Goal: Task Accomplishment & Management: Complete application form

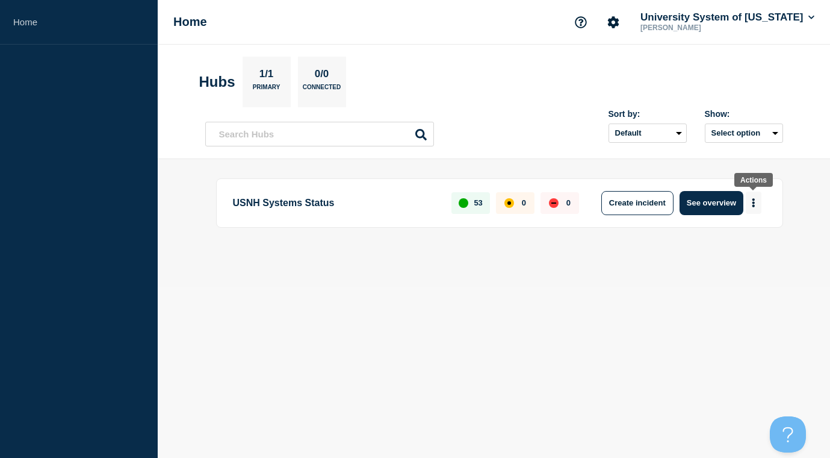
click at [753, 201] on icon "More actions" at bounding box center [754, 202] width 4 height 9
click at [753, 240] on button "Create maintenance" at bounding box center [748, 240] width 81 height 10
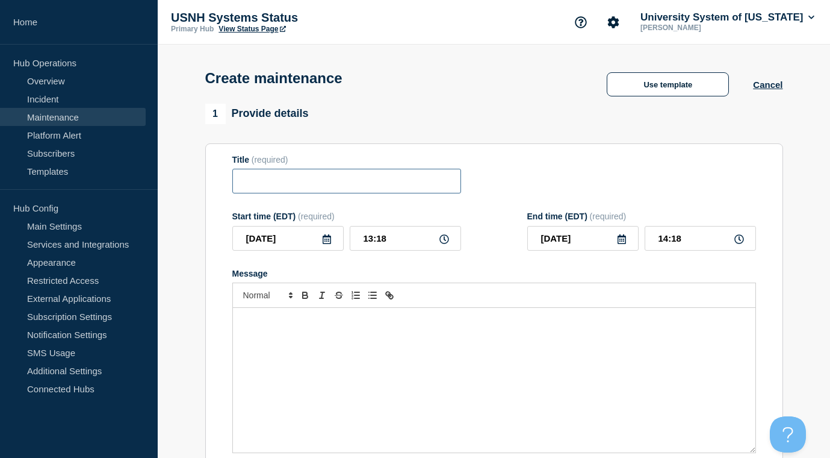
click at [388, 193] on input "Title" at bounding box center [346, 181] width 229 height 25
type input "Workday"
click at [355, 421] on div "Message" at bounding box center [494, 380] width 523 height 144
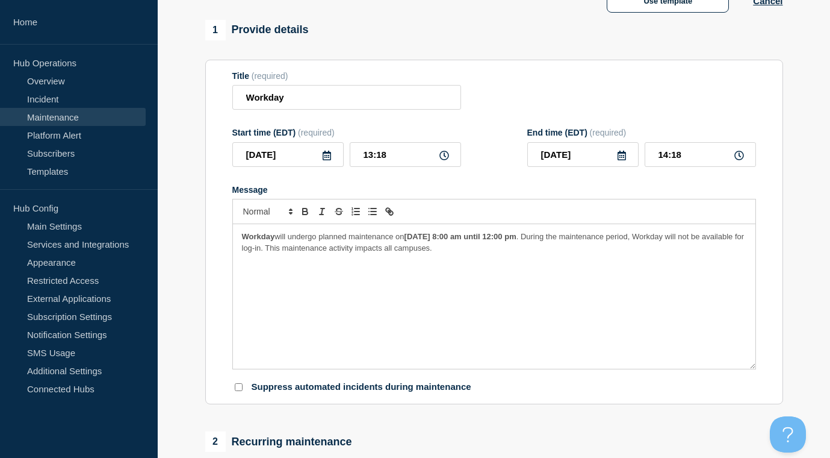
scroll to position [31, 0]
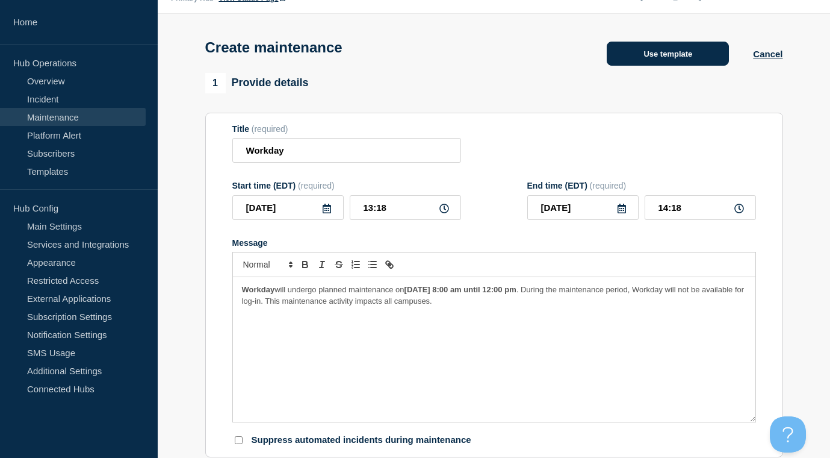
click at [656, 55] on button "Use template" at bounding box center [668, 54] width 122 height 24
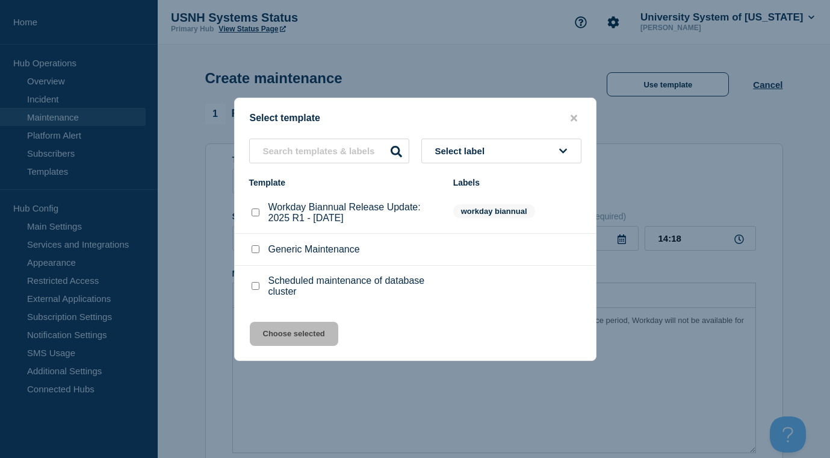
scroll to position [0, 0]
click at [253, 251] on input "Generic Maintenance checkbox" at bounding box center [256, 249] width 8 height 8
checkbox input "true"
click at [308, 337] on button "Choose selected" at bounding box center [294, 333] width 88 height 24
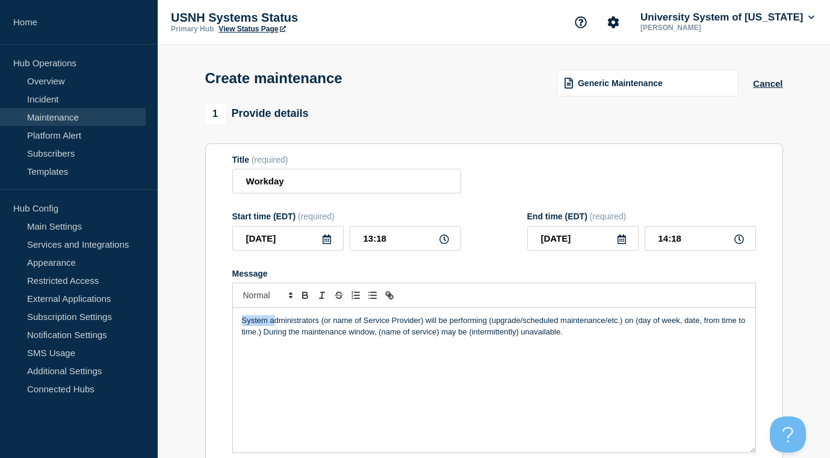
drag, startPoint x: 243, startPoint y: 332, endPoint x: 275, endPoint y: 335, distance: 31.5
click at [275, 335] on p "System administrators (or name of Service Provider) will be performing (upgrade…" at bounding box center [494, 326] width 504 height 22
drag, startPoint x: 294, startPoint y: 334, endPoint x: 396, endPoint y: 332, distance: 101.1
click at [396, 332] on p "Administrators (or name of Service Provider) will be performing (upgrade/schedu…" at bounding box center [494, 326] width 504 height 22
drag, startPoint x: 358, startPoint y: 329, endPoint x: 393, endPoint y: 332, distance: 34.4
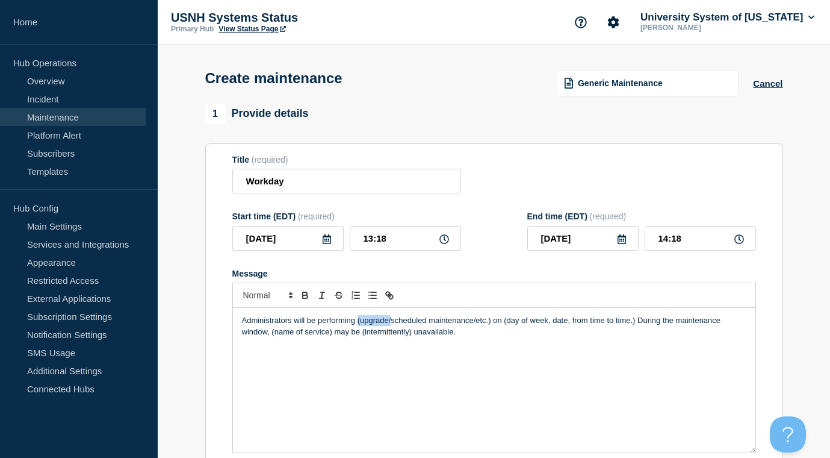
click at [393, 332] on p "Administrators will be performing (upgrade/scheduled maintenance/etc.) on (day …" at bounding box center [494, 326] width 504 height 22
click at [458, 332] on p "Administrators will be performing scheduled maintenance/etc.) on (day of week, …" at bounding box center [494, 326] width 504 height 22
drag, startPoint x: 537, startPoint y: 333, endPoint x: 667, endPoint y: 332, distance: 130.0
click at [667, 332] on p "Administrators will be performing scheduled maintenance on the Workday system o…" at bounding box center [494, 326] width 504 height 22
click at [326, 244] on icon at bounding box center [327, 239] width 10 height 10
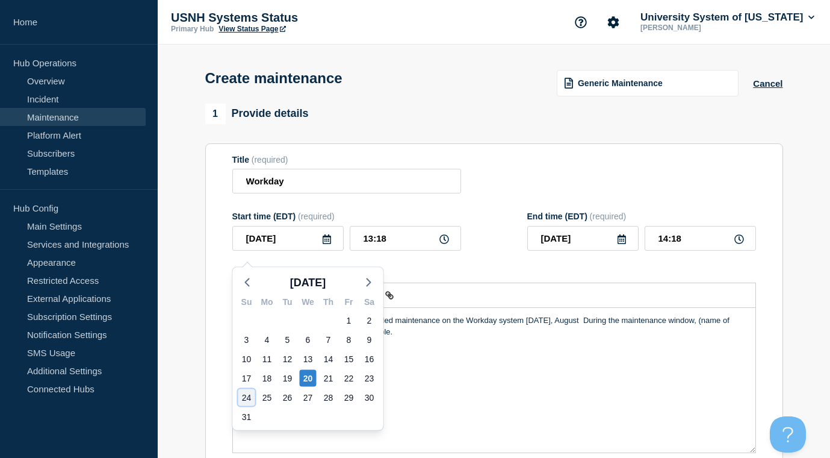
click at [246, 395] on div "24" at bounding box center [246, 397] width 17 height 17
type input "[DATE]"
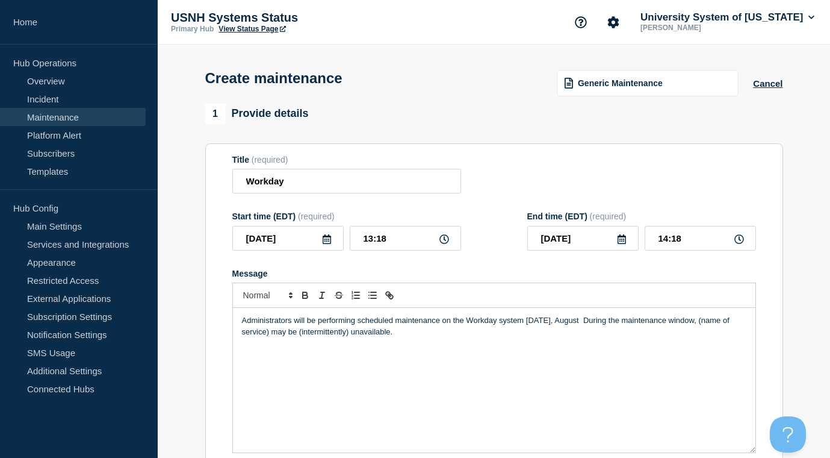
click at [592, 333] on p "Administrators will be performing scheduled maintenance on the Workday system […" at bounding box center [494, 326] width 504 height 22
click at [427, 250] on input "13:18" at bounding box center [405, 238] width 111 height 25
drag, startPoint x: 427, startPoint y: 250, endPoint x: 275, endPoint y: 232, distance: 152.8
click at [275, 232] on div "Start time (EDT) (required) [DATE] 13:18" at bounding box center [346, 230] width 229 height 39
type input "06:00"
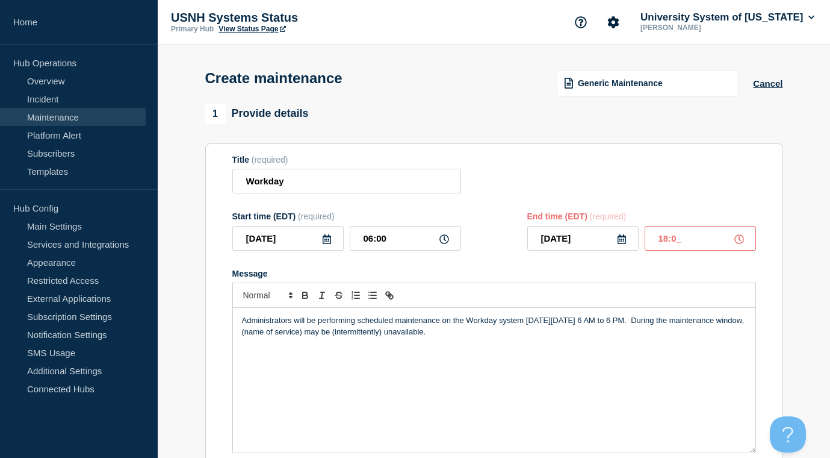
type input "18:00"
click at [678, 331] on p "Administrators will be performing scheduled maintenance on the Workday system […" at bounding box center [494, 326] width 504 height 22
drag, startPoint x: 319, startPoint y: 344, endPoint x: 382, endPoint y: 344, distance: 62.6
click at [382, 337] on p "Administrators will be performing scheduled maintenance on the Workday system […" at bounding box center [494, 326] width 504 height 22
click at [452, 337] on p "Administrators will be performing scheduled maintenance on the Workday system […" at bounding box center [494, 326] width 504 height 22
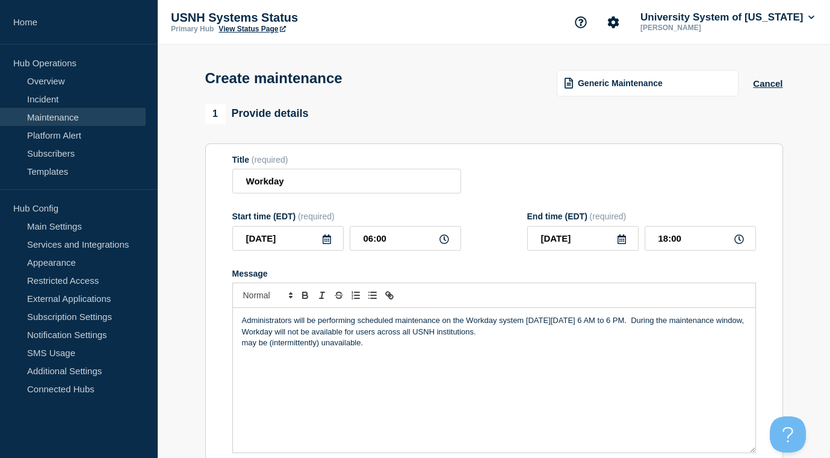
click at [449, 348] on p "may be (intermittently) unavailable." at bounding box center [494, 342] width 504 height 11
click at [406, 191] on input "Workday" at bounding box center [346, 181] width 229 height 25
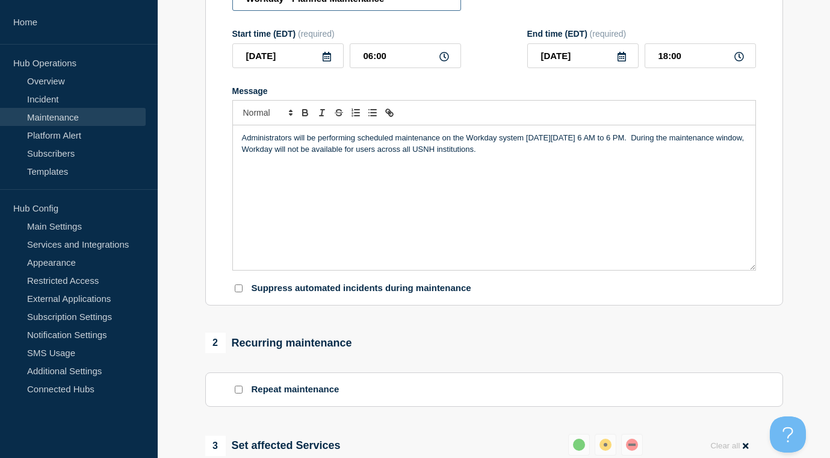
scroll to position [184, 0]
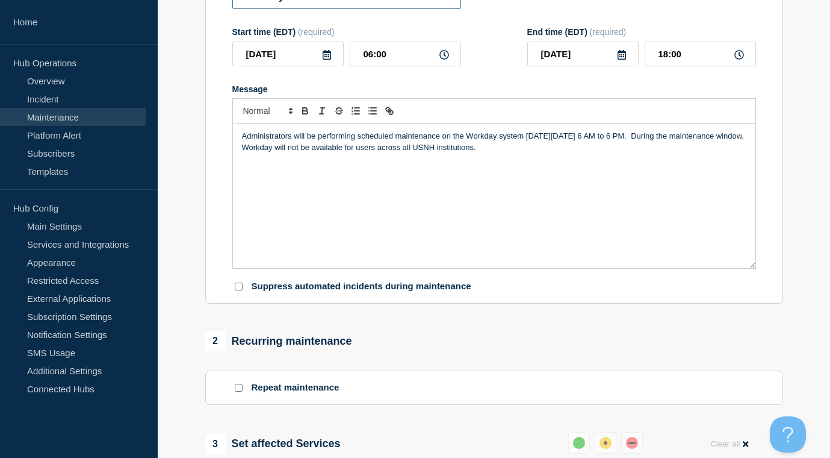
type input "Workday - Planned Maintenance"
click at [239, 290] on input "Suppress automated incidents during maintenance" at bounding box center [239, 286] width 8 height 8
checkbox input "true"
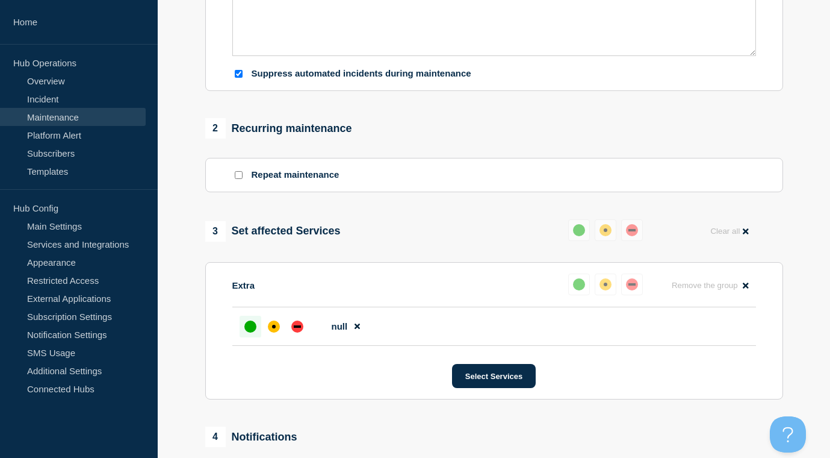
scroll to position [404, 0]
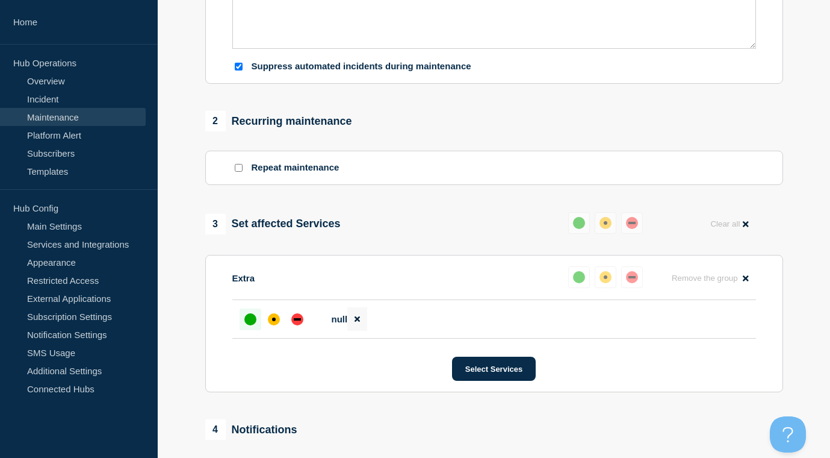
click at [355, 323] on icon at bounding box center [357, 319] width 5 height 8
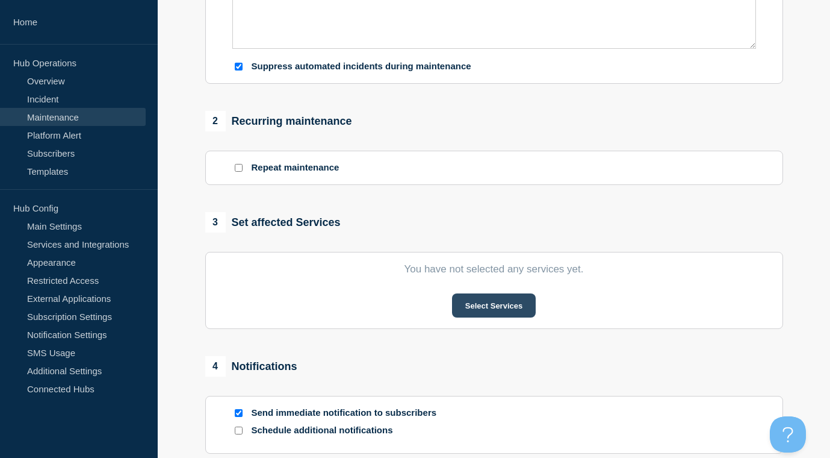
click at [503, 314] on button "Select Services" at bounding box center [494, 305] width 84 height 24
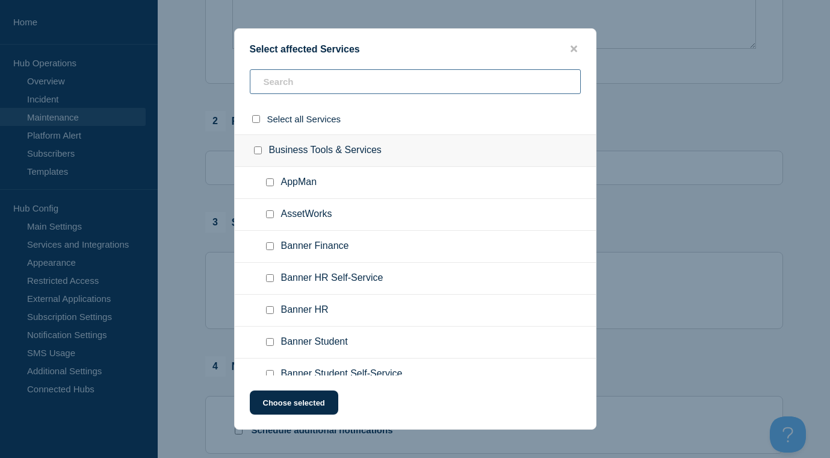
click at [382, 92] on input "text" at bounding box center [415, 81] width 331 height 25
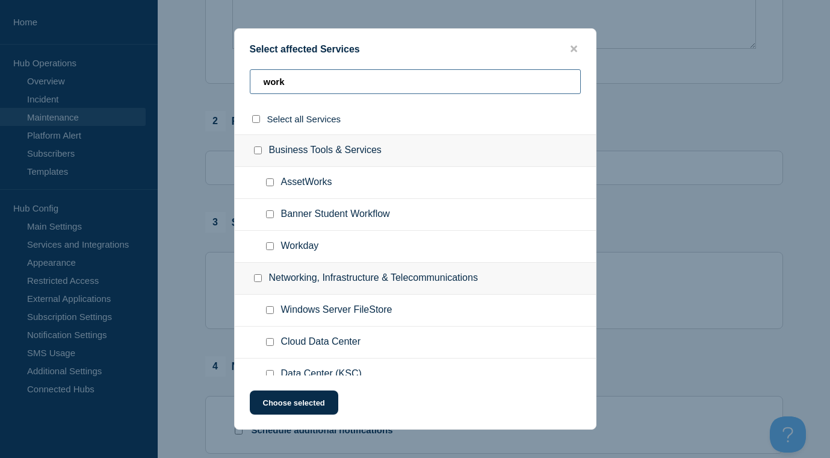
type input "work"
click at [270, 250] on input "Workday checkbox" at bounding box center [270, 246] width 8 height 8
checkbox input "true"
click at [296, 405] on button "Choose selected" at bounding box center [294, 402] width 88 height 24
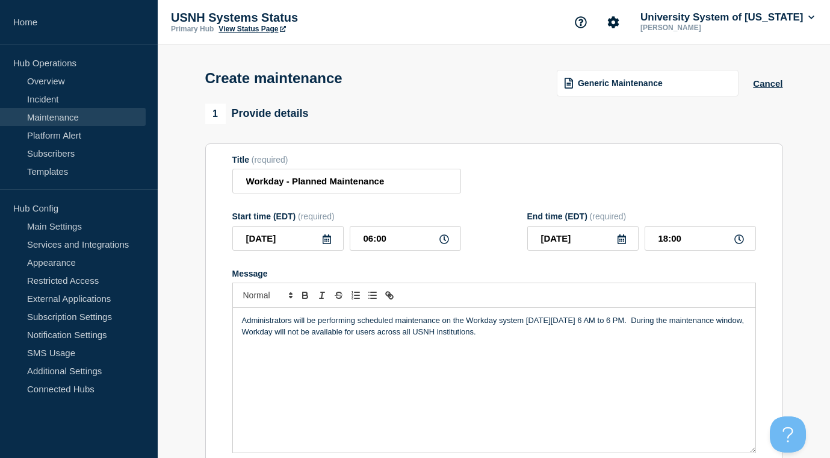
scroll to position [0, 0]
click at [590, 348] on p "Message" at bounding box center [494, 342] width 504 height 11
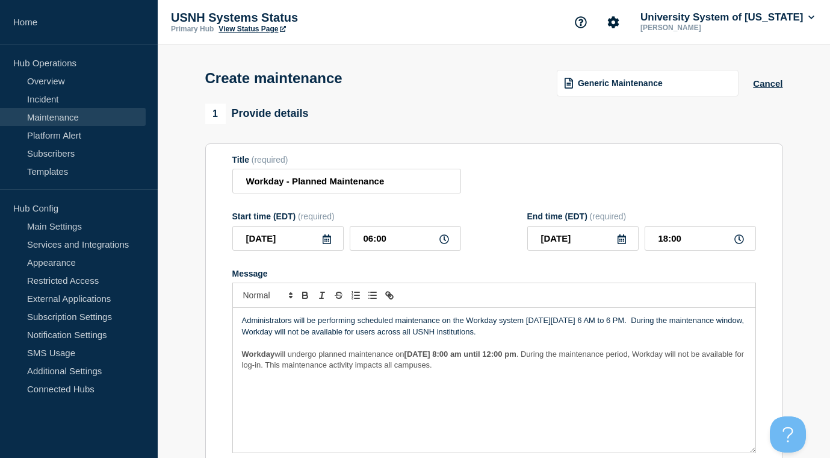
drag, startPoint x: 243, startPoint y: 365, endPoint x: 405, endPoint y: 369, distance: 162.6
click at [405, 369] on p "Workday will undergo planned maintenance [DATE][DATE] 8:00 am until 12:00 pm . …" at bounding box center [494, 360] width 504 height 22
copy p "Workday will undergo planned maintenance on"
drag, startPoint x: 533, startPoint y: 331, endPoint x: 465, endPoint y: 262, distance: 96.6
click at [465, 262] on form "Title (required) Workday - Planned Maintenance Start time (EDT) (required) [DAT…" at bounding box center [494, 316] width 524 height 322
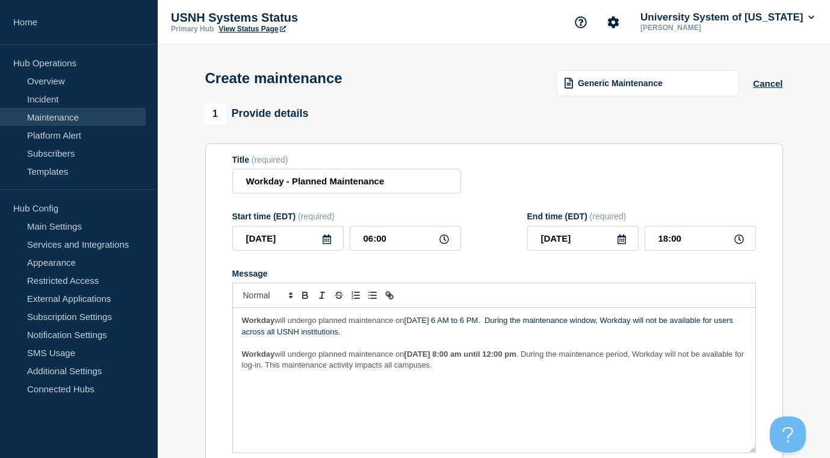
click at [412, 332] on p "Workday will undergo planned maintenance [DATE][DATE] 6 AM to 6 PM. During the …" at bounding box center [494, 326] width 504 height 22
drag, startPoint x: 412, startPoint y: 332, endPoint x: 503, endPoint y: 332, distance: 91.5
click at [503, 332] on p "Workday will undergo planned maintenance [DATE][DATE] 6 AM to 6 PM. During the …" at bounding box center [494, 326] width 504 height 22
click at [495, 331] on p "Workday will undergo planned maintenance [DATE][DATE] 6 AM to 6 PM. During the …" at bounding box center [494, 326] width 504 height 22
click at [498, 332] on p "Workday will undergo planned maintenance [DATE][DATE] 6 AM to 6 PM. During the …" at bounding box center [494, 326] width 504 height 22
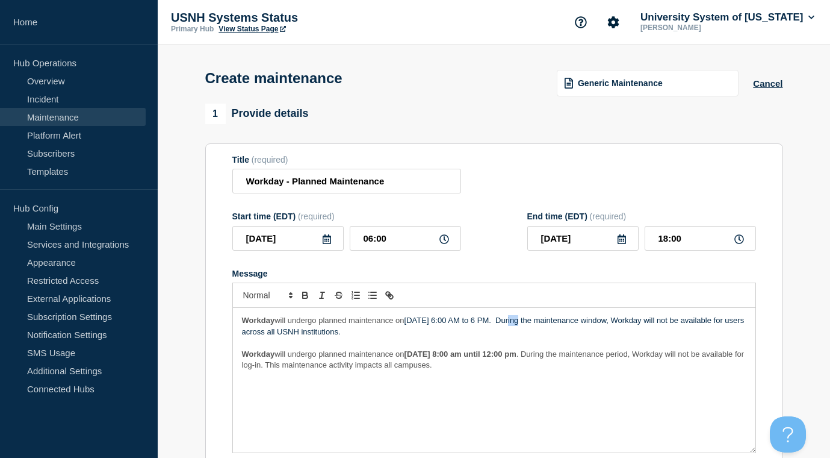
drag, startPoint x: 523, startPoint y: 332, endPoint x: 511, endPoint y: 332, distance: 12.7
click at [511, 332] on p "Workday will undergo planned maintenance [DATE][DATE] 6:00 AM to 6 PM. During t…" at bounding box center [494, 326] width 504 height 22
click at [314, 337] on p "Workday will undergo planned maintenance [DATE][DATE] 6:00 a.m. to 6:00 p.m. Du…" at bounding box center [494, 326] width 504 height 22
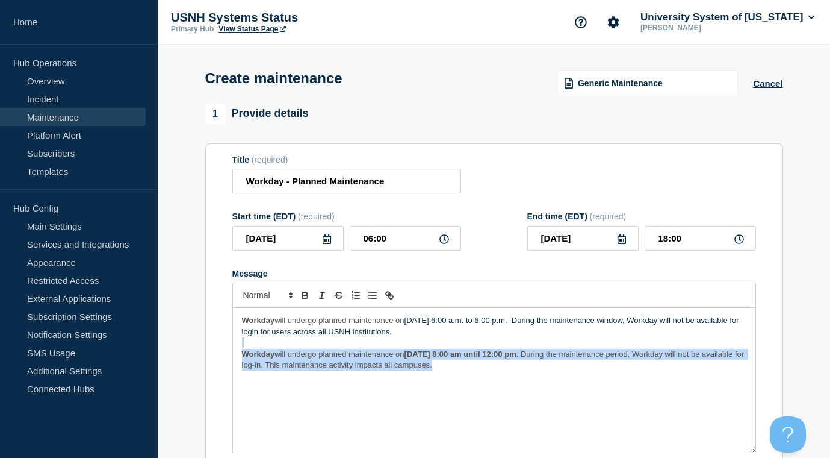
drag, startPoint x: 242, startPoint y: 355, endPoint x: 233, endPoint y: 409, distance: 54.9
click at [233, 409] on div "Workday will undergo planned maintenance [DATE][DATE] 6:00 a.m. to 6:00 p.m. Du…" at bounding box center [494, 380] width 523 height 144
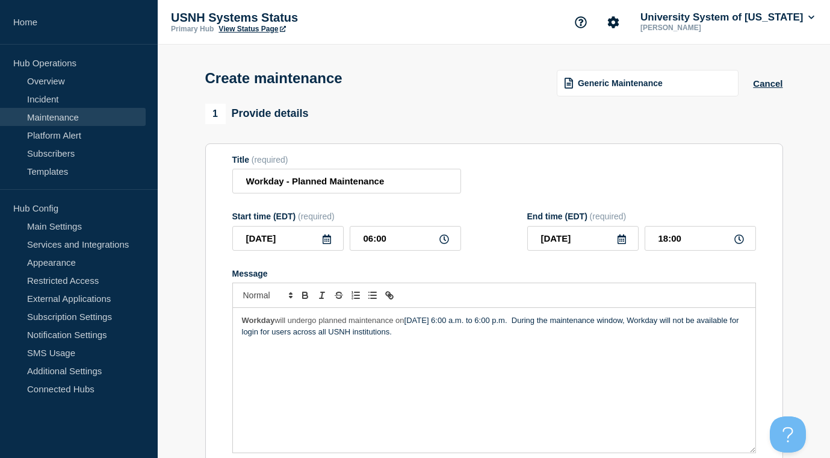
click at [412, 331] on p "Workday will undergo planned maintenance [DATE][DATE] 6:00 a.m. to 6:00 p.m. Du…" at bounding box center [494, 326] width 504 height 22
drag, startPoint x: 412, startPoint y: 331, endPoint x: 561, endPoint y: 334, distance: 149.3
click at [561, 334] on p "Workday will undergo planned maintenance [DATE][DATE] 6:00 a.m. to 6:00 p.m. Du…" at bounding box center [494, 326] width 504 height 22
click at [309, 300] on icon "Toggle bold text" at bounding box center [305, 295] width 11 height 11
click at [474, 278] on div "Message" at bounding box center [494, 273] width 524 height 10
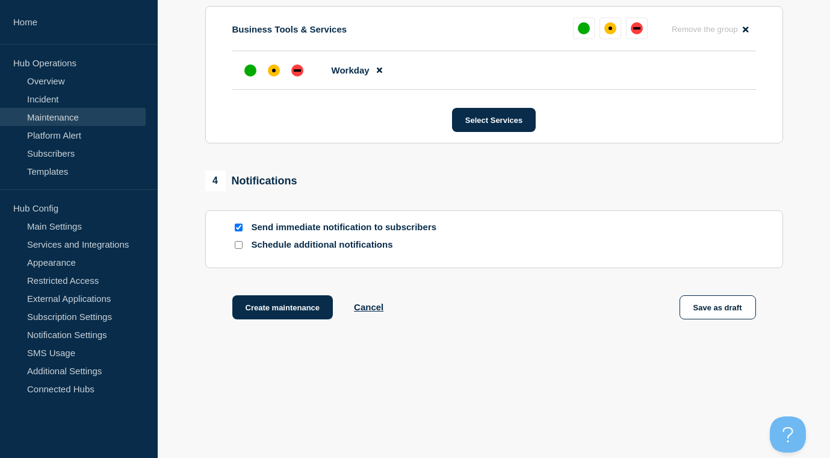
scroll to position [667, 0]
click at [272, 305] on button "Create maintenance" at bounding box center [282, 307] width 101 height 24
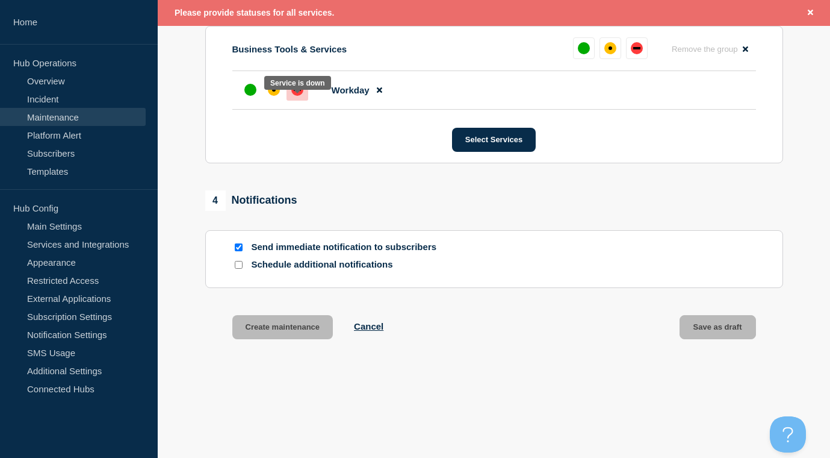
click at [295, 91] on div "down" at bounding box center [297, 89] width 7 height 2
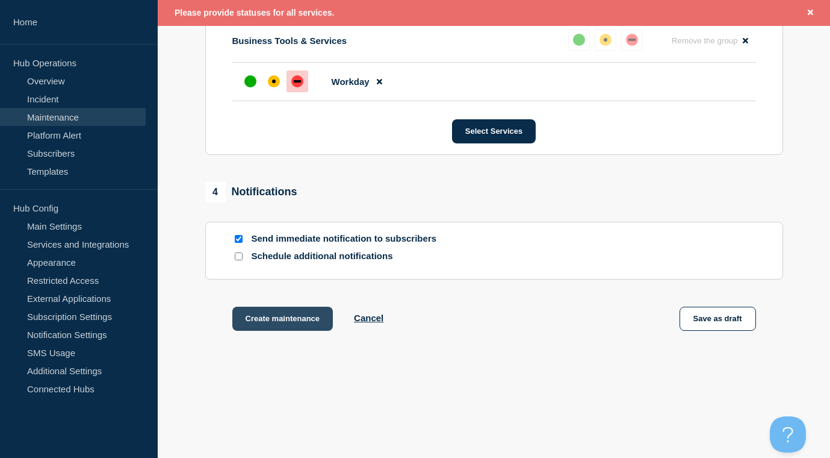
click at [273, 331] on button "Create maintenance" at bounding box center [282, 318] width 101 height 24
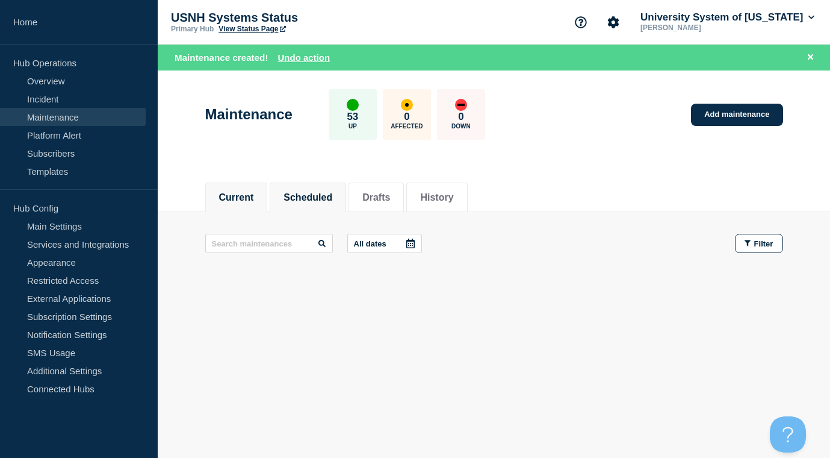
click at [312, 197] on button "Scheduled" at bounding box center [308, 197] width 49 height 11
click at [756, 244] on span "Filter" at bounding box center [763, 243] width 19 height 9
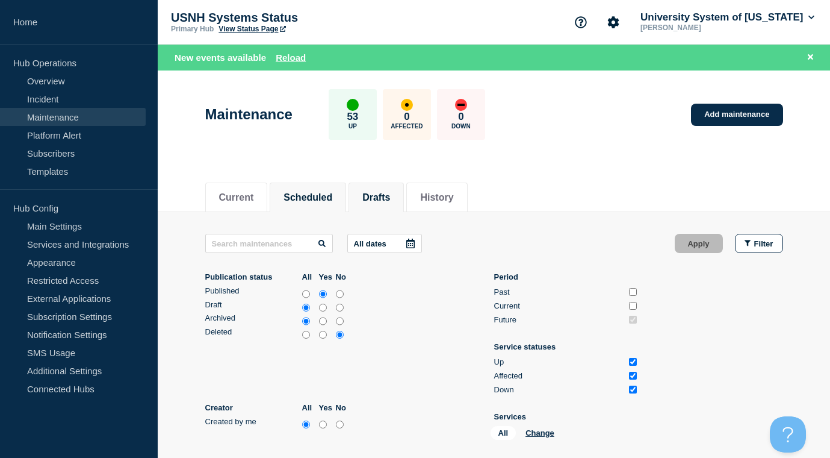
click at [373, 194] on button "Drafts" at bounding box center [376, 197] width 28 height 11
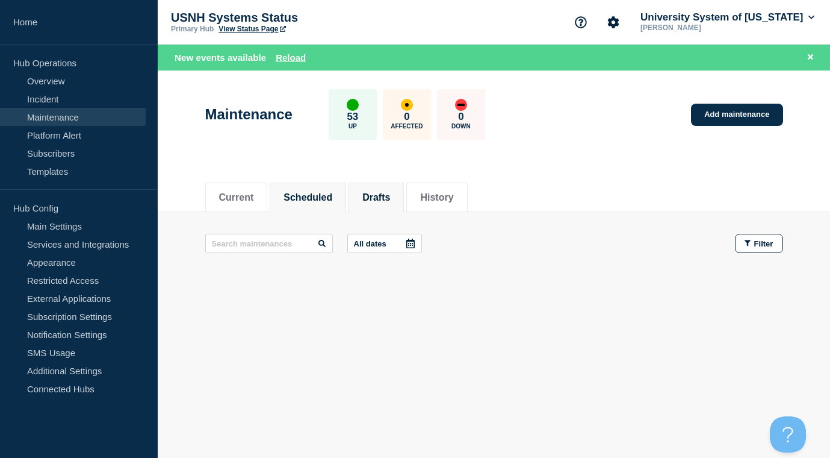
click at [297, 196] on button "Scheduled" at bounding box center [308, 197] width 49 height 11
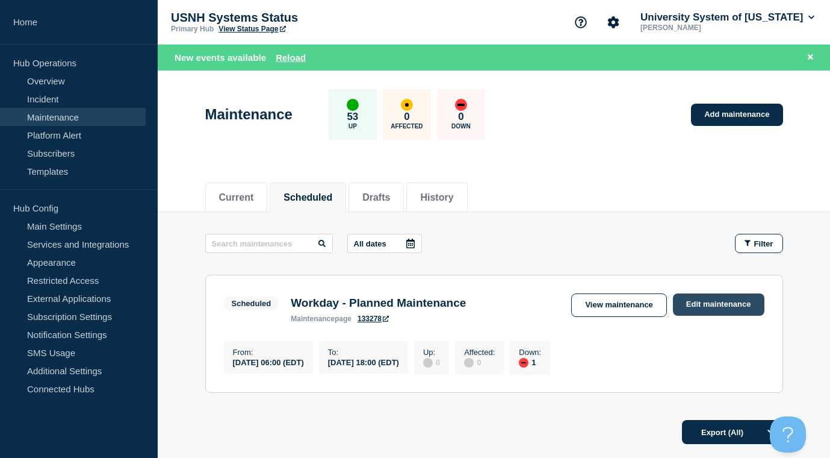
click at [720, 309] on link "Edit maintenance" at bounding box center [719, 304] width 92 height 22
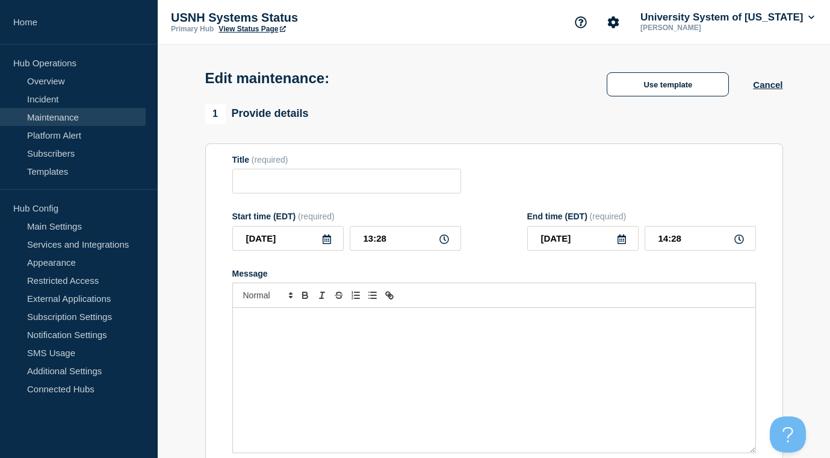
type input "Workday - Planned Maintenance"
type input "[DATE]"
type input "06:00"
type input "[DATE]"
type input "18:00"
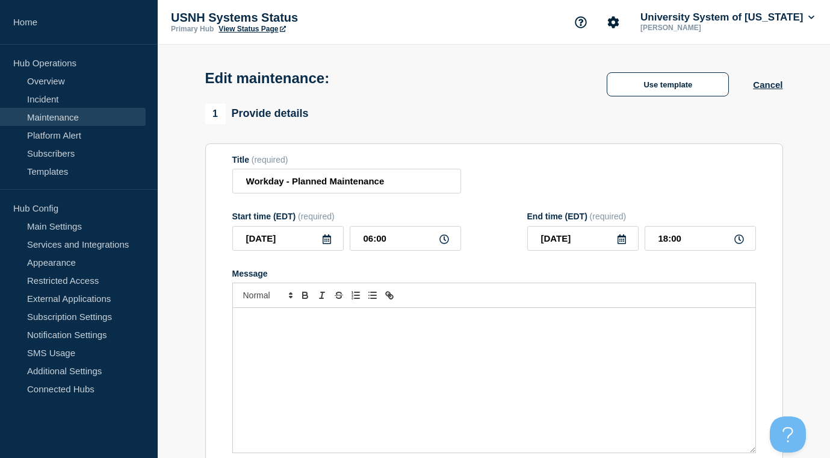
checkbox input "true"
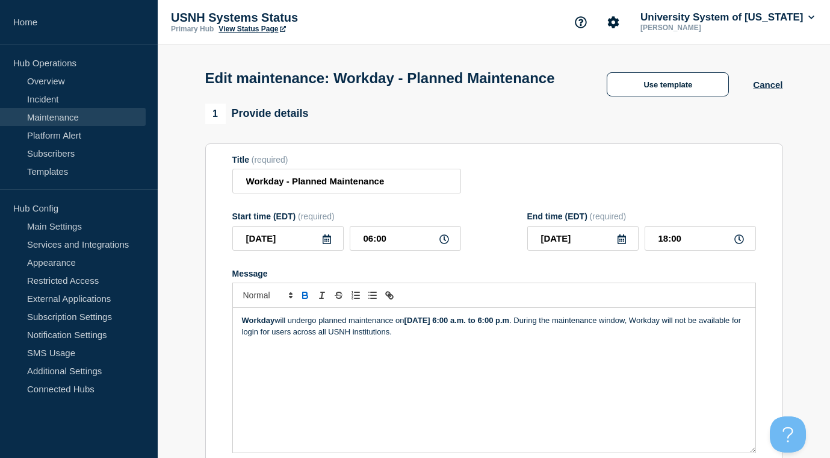
click at [528, 337] on p "Workday will undergo planned maintenance [DATE][DATE] 6:00 a.m. to 6:00 p.m . D…" at bounding box center [494, 326] width 504 height 22
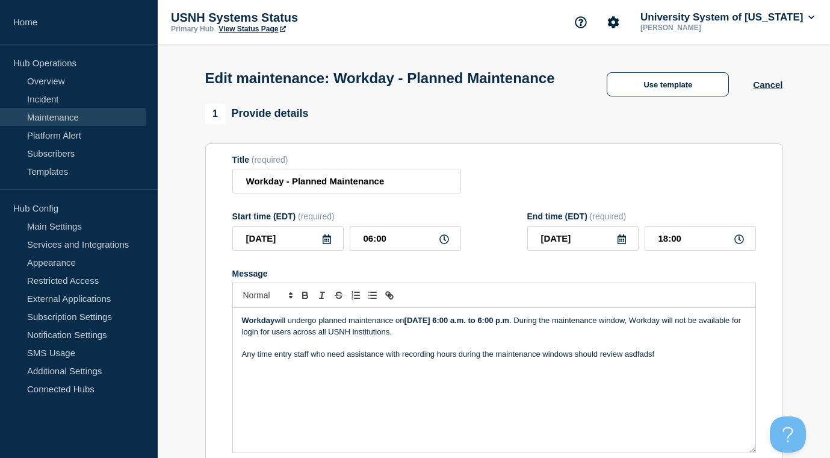
click at [633, 359] on p "Any time entry staff who need assistance with recording hours during the mainte…" at bounding box center [494, 354] width 504 height 11
click at [393, 300] on icon "Toggle link" at bounding box center [389, 295] width 11 height 11
paste input "[URL][DOMAIN_NAME]"
click at [712, 379] on link at bounding box center [712, 374] width 28 height 9
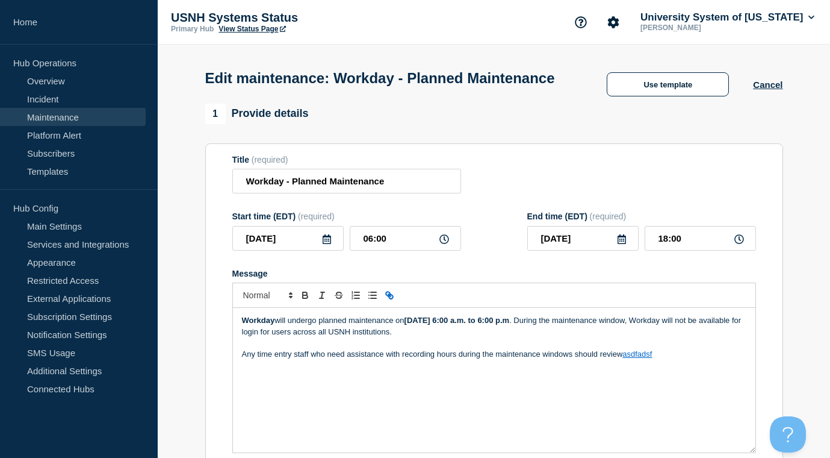
click at [641, 358] on link "asdfadsf" at bounding box center [636, 353] width 29 height 9
click at [637, 358] on link "asdfadsf" at bounding box center [636, 353] width 29 height 9
click at [680, 379] on link at bounding box center [665, 374] width 28 height 9
click at [662, 382] on input "[URL][DOMAIN_NAME]" at bounding box center [644, 375] width 102 height 16
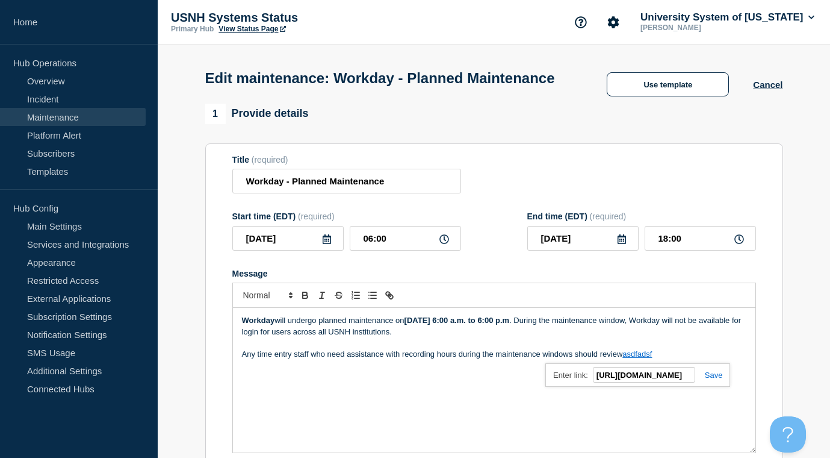
click at [643, 358] on link "asdfadsf" at bounding box center [636, 353] width 29 height 9
click at [673, 414] on div "Workday will undergo planned maintenance [DATE][DATE] 6:00 a.m. to 6:00 p.m . D…" at bounding box center [494, 380] width 523 height 144
click at [622, 359] on p "Any time entry staff who need assistance with recording hours during the mainte…" at bounding box center [494, 354] width 504 height 11
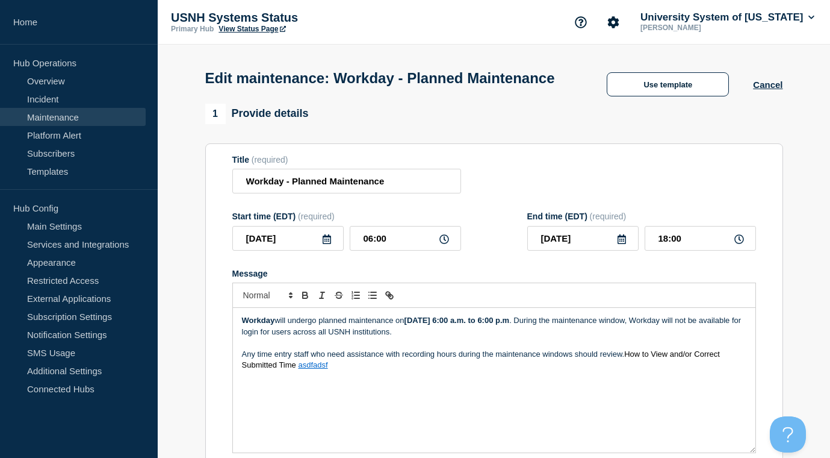
click at [624, 365] on p "Any time entry staff who need assistance with recording hours during the mainte…" at bounding box center [494, 360] width 504 height 22
click at [340, 369] on link "asdfadsf" at bounding box center [340, 364] width 29 height 9
click at [381, 389] on link at bounding box center [367, 384] width 28 height 9
click at [363, 393] on input "[URL][DOMAIN_NAME]" at bounding box center [345, 385] width 102 height 16
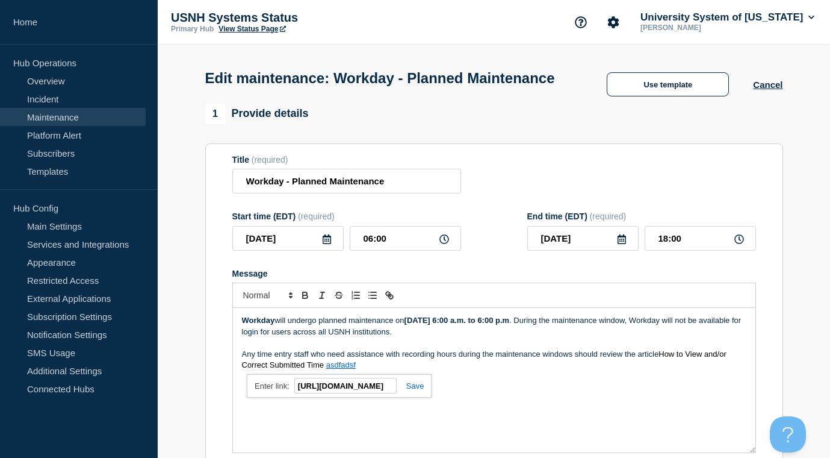
click at [363, 393] on input "[URL][DOMAIN_NAME]" at bounding box center [345, 385] width 102 height 16
click at [414, 390] on link at bounding box center [411, 385] width 28 height 9
click at [344, 369] on link "asdfadsf" at bounding box center [340, 364] width 29 height 9
click at [670, 368] on span "How to View and/or Correct Submitted Time." at bounding box center [485, 359] width 487 height 20
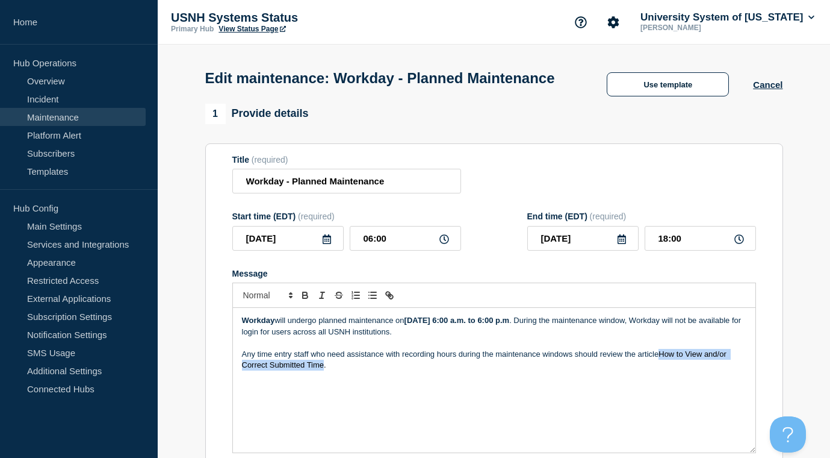
drag, startPoint x: 670, startPoint y: 368, endPoint x: 312, endPoint y: 374, distance: 357.7
click at [312, 369] on span "How to View and/or Correct Submitted Time." at bounding box center [485, 359] width 487 height 20
click at [389, 300] on icon "Toggle link" at bounding box center [389, 295] width 11 height 11
paste input "[URL][DOMAIN_NAME]"
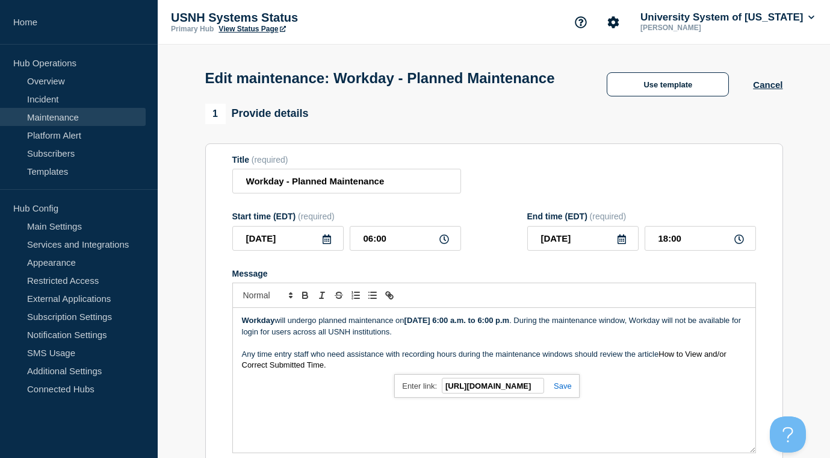
type input "[URL][DOMAIN_NAME]"
click at [562, 390] on link at bounding box center [558, 385] width 28 height 9
click at [538, 385] on div "Workday will undergo planned maintenance [DATE][DATE] 6:00 a.m. to 6:00 p.m . D…" at bounding box center [494, 380] width 523 height 144
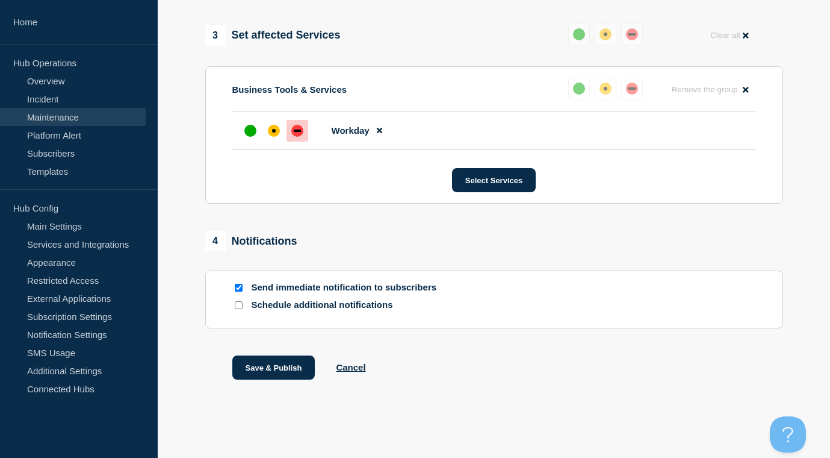
scroll to position [607, 0]
click at [278, 364] on button "Save & Publish" at bounding box center [273, 367] width 83 height 24
